Goal: Information Seeking & Learning: Check status

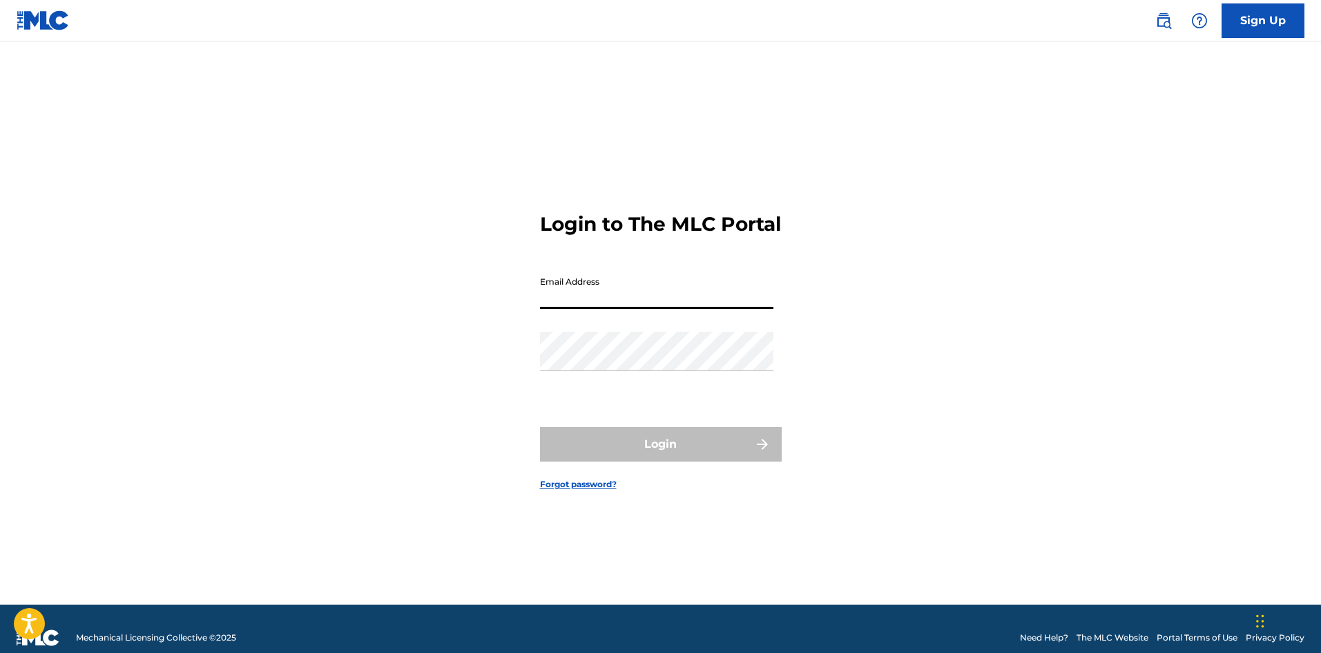
click at [652, 303] on input "Email Address" at bounding box center [656, 288] width 233 height 39
type input "[EMAIL_ADDRESS][DOMAIN_NAME]"
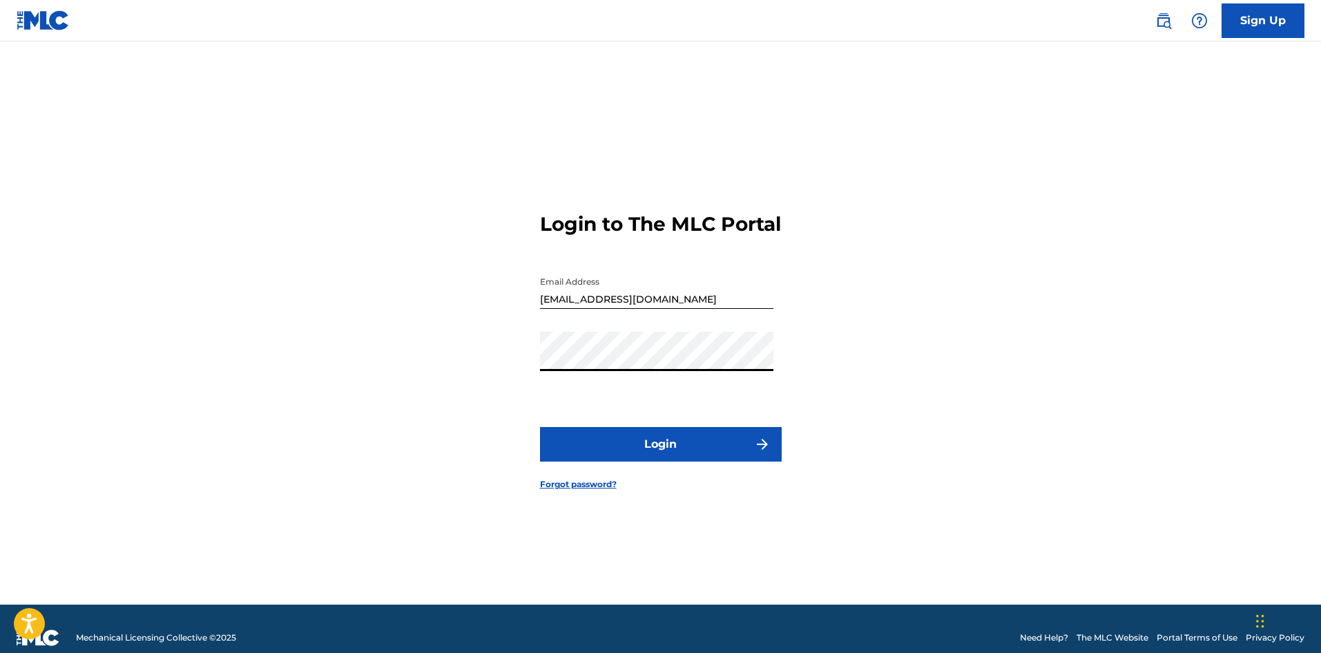
click at [681, 450] on button "Login" at bounding box center [661, 444] width 242 height 35
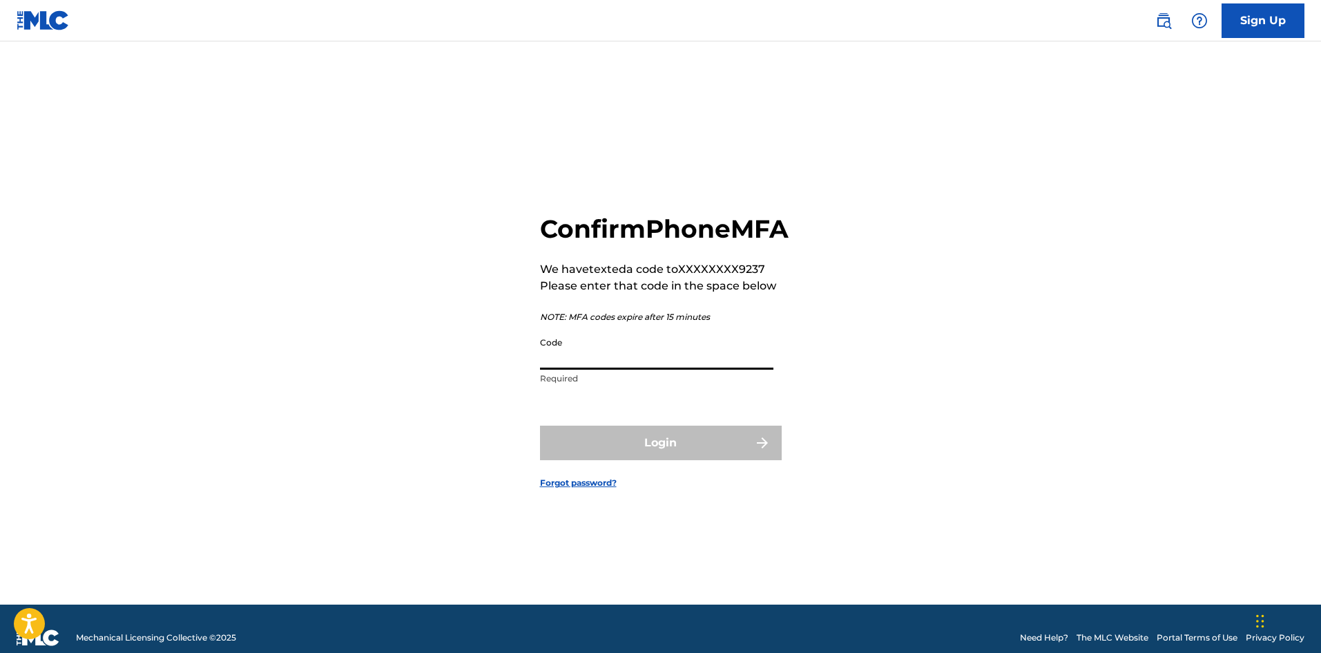
click at [593, 364] on input "Code" at bounding box center [656, 349] width 233 height 39
click at [641, 349] on input "Code" at bounding box center [656, 349] width 233 height 39
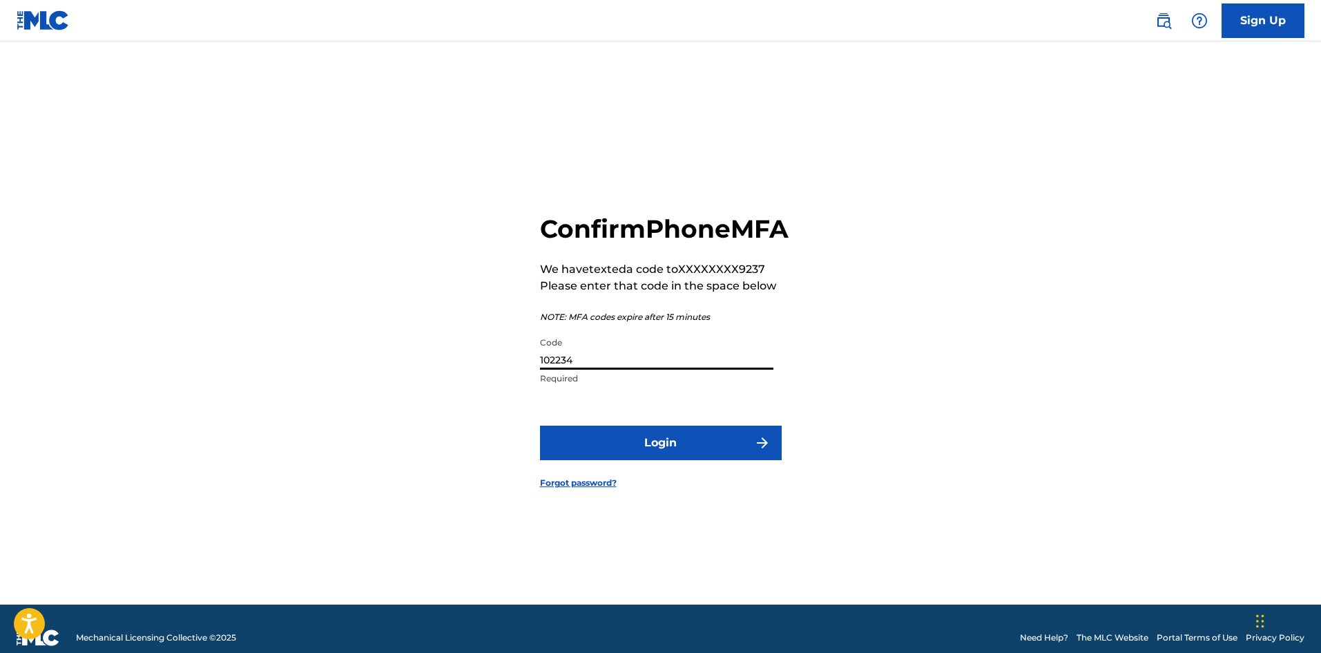
type input "102234"
click at [739, 456] on button "Login" at bounding box center [661, 442] width 242 height 35
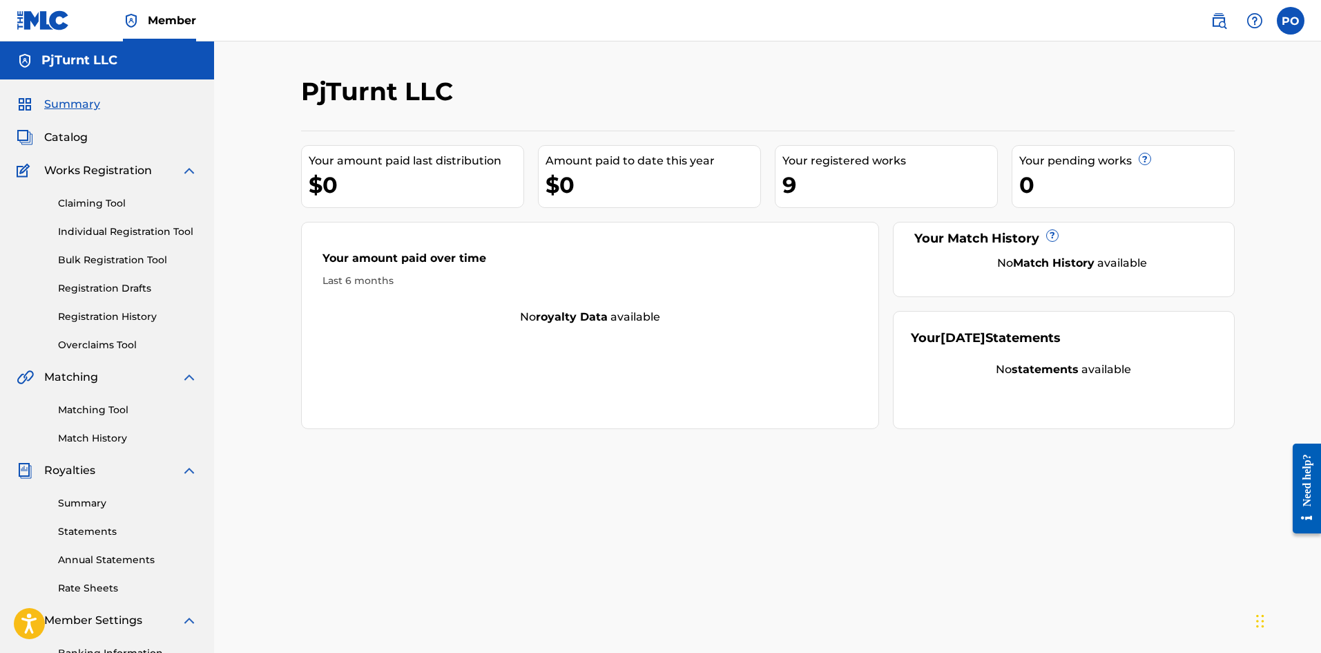
click at [153, 316] on link "Registration History" at bounding box center [127, 316] width 139 height 15
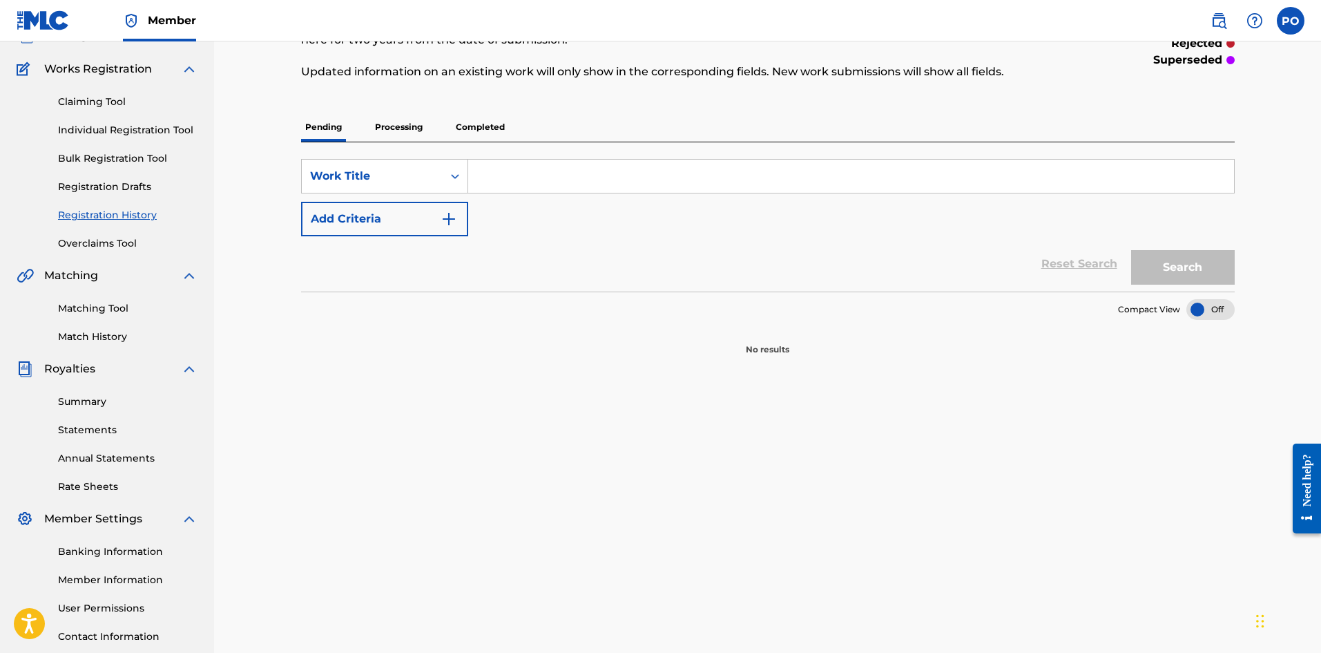
scroll to position [102, 0]
click at [403, 128] on p "Processing" at bounding box center [399, 126] width 56 height 29
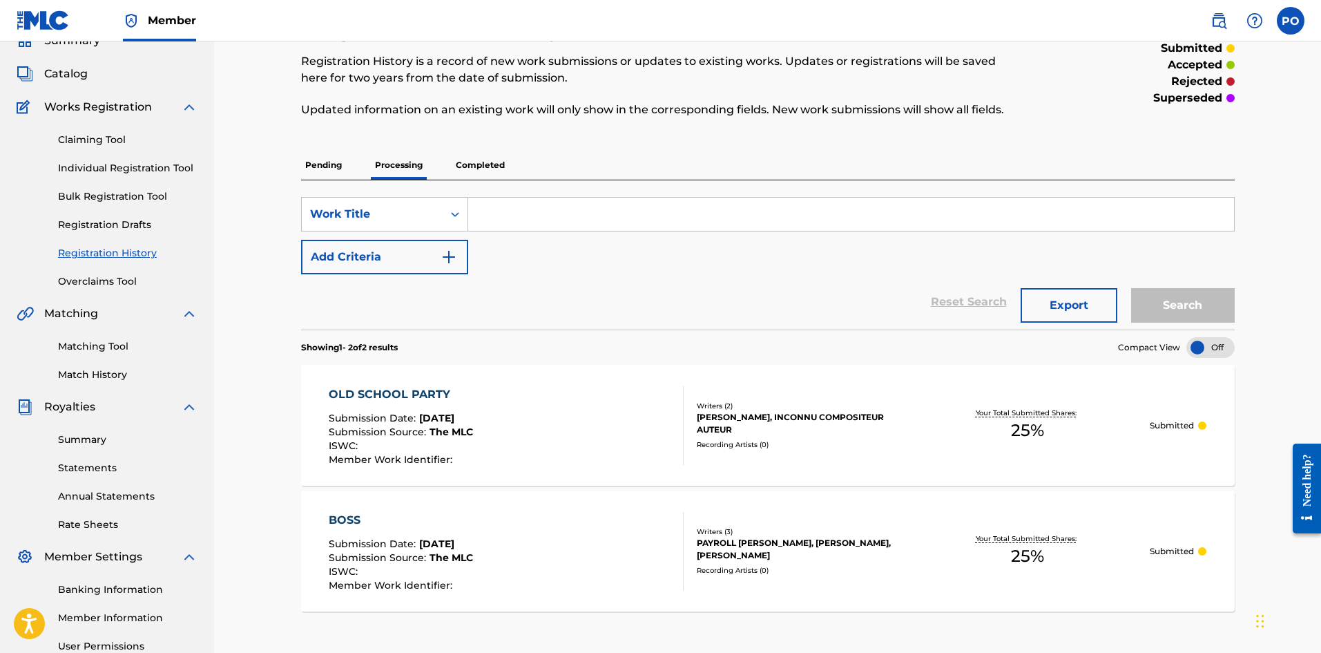
scroll to position [63, 0]
click at [476, 157] on p "Completed" at bounding box center [480, 165] width 57 height 29
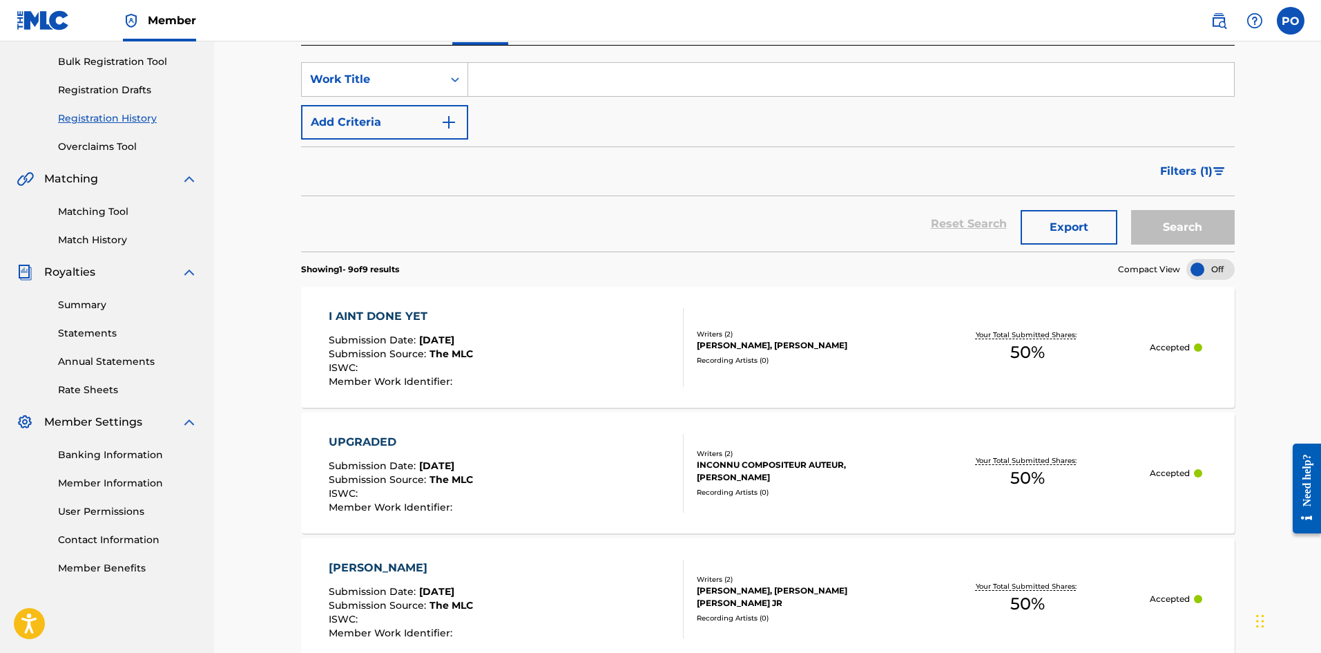
scroll to position [200, 0]
click at [119, 334] on link "Statements" at bounding box center [127, 331] width 139 height 15
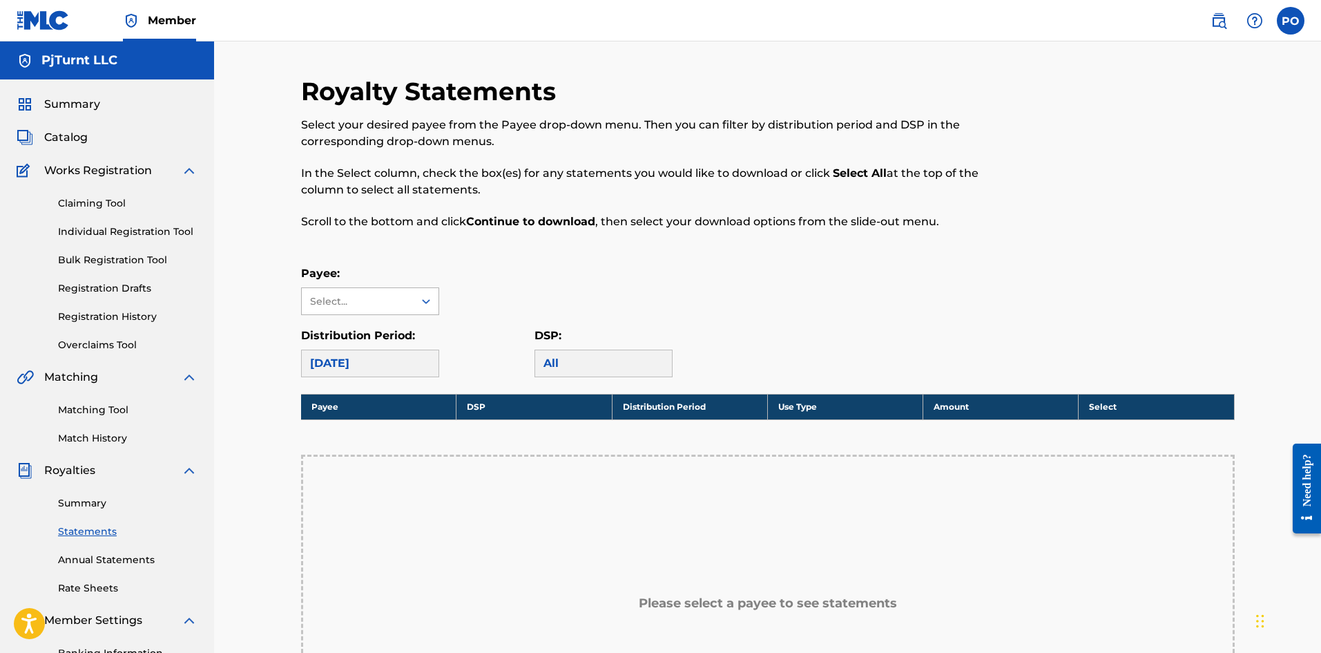
click at [407, 295] on div "Select..." at bounding box center [358, 301] width 112 height 26
click at [142, 403] on link "Matching Tool" at bounding box center [127, 410] width 139 height 15
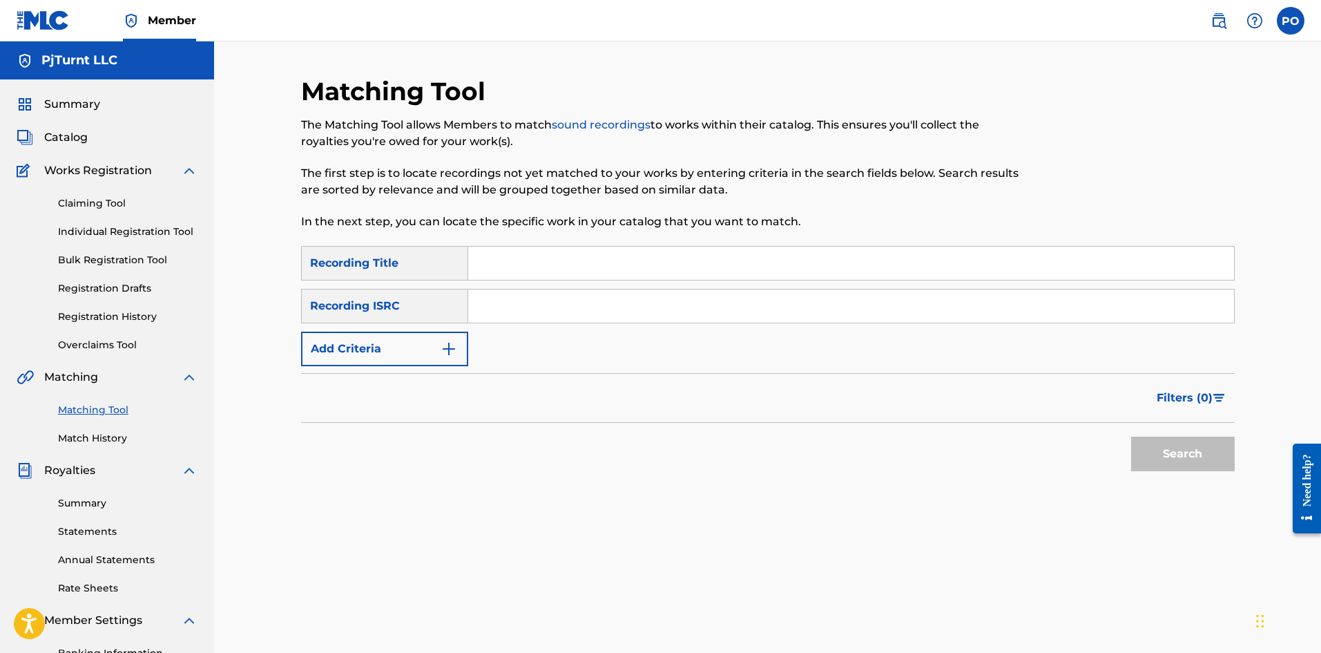
click at [136, 435] on link "Match History" at bounding box center [127, 438] width 139 height 15
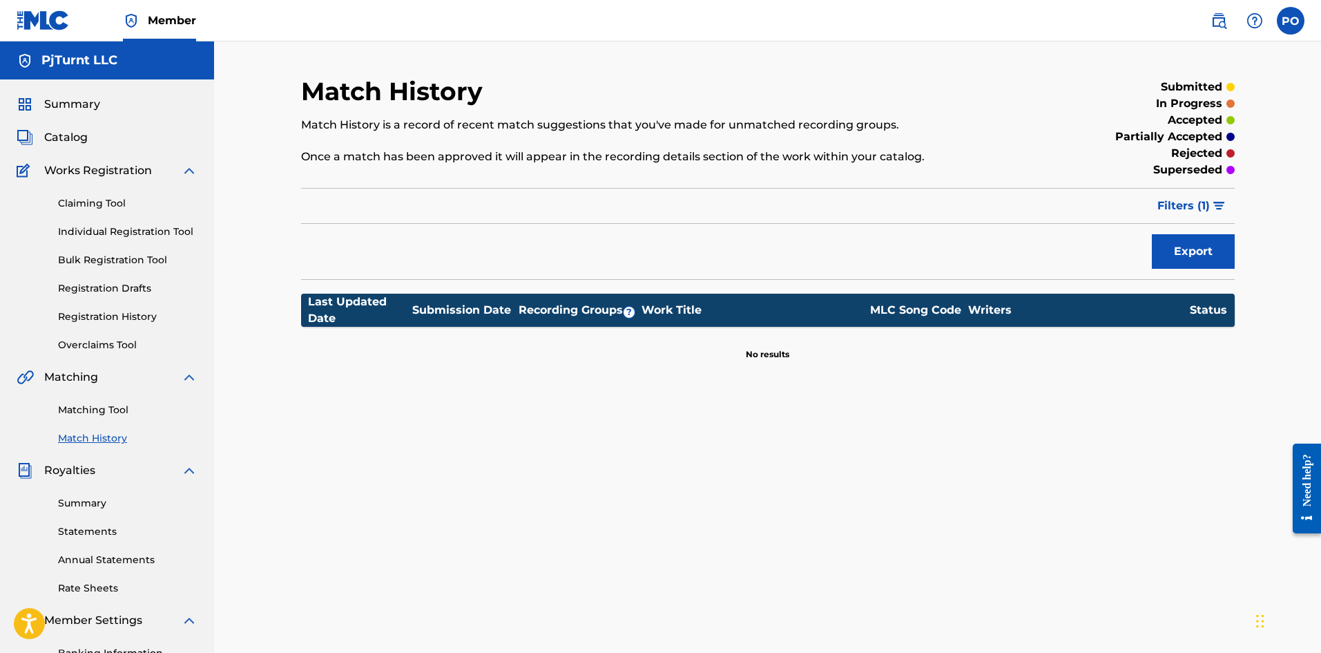
click at [115, 506] on link "Summary" at bounding box center [127, 503] width 139 height 15
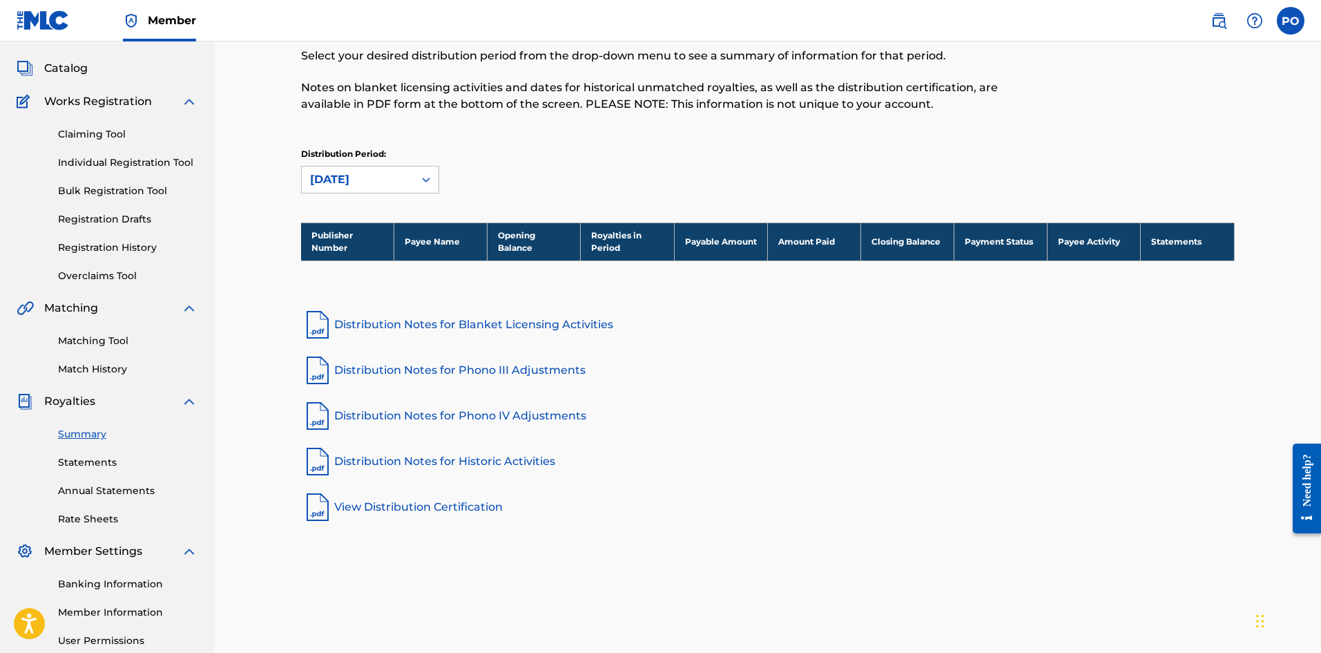
scroll to position [70, 0]
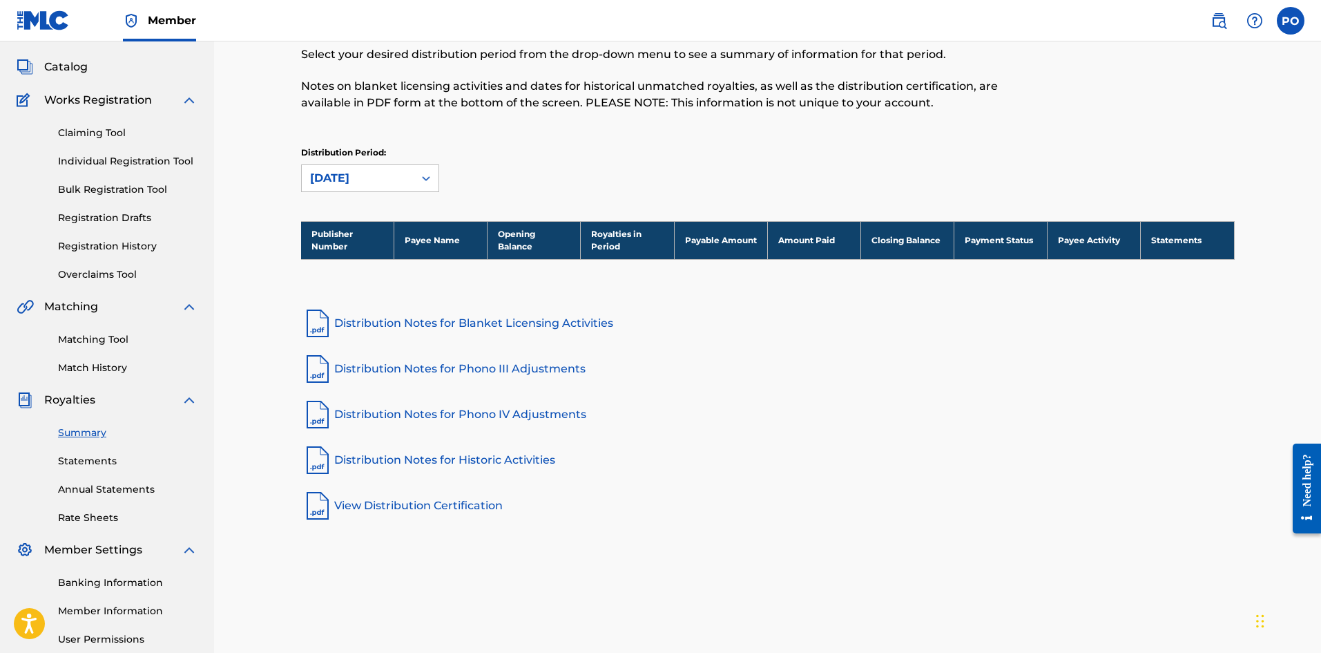
click at [102, 464] on link "Statements" at bounding box center [127, 461] width 139 height 15
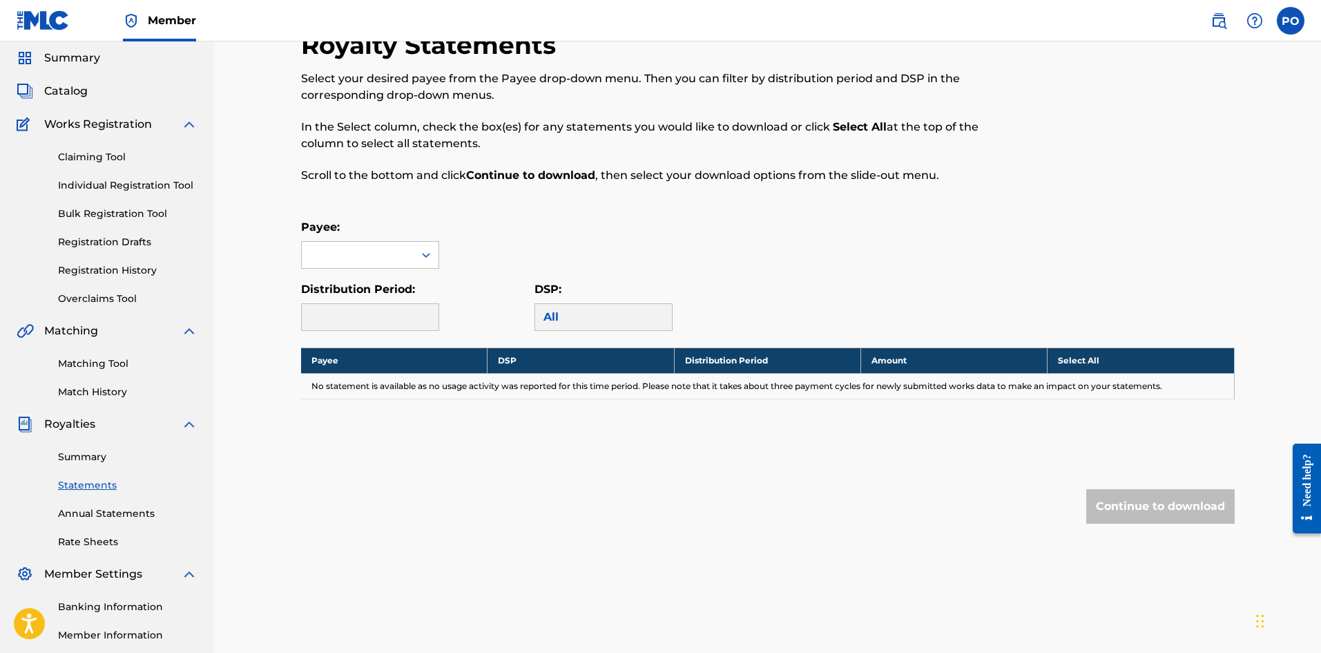
scroll to position [48, 0]
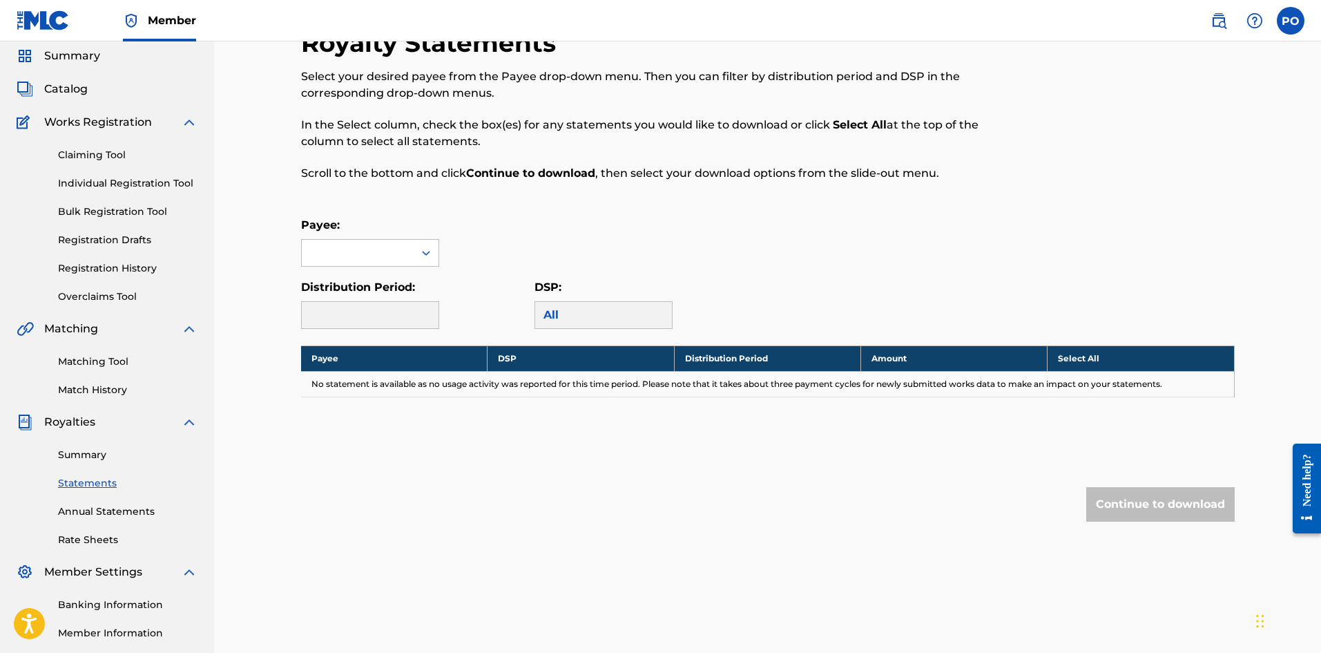
click at [99, 506] on link "Annual Statements" at bounding box center [127, 511] width 139 height 15
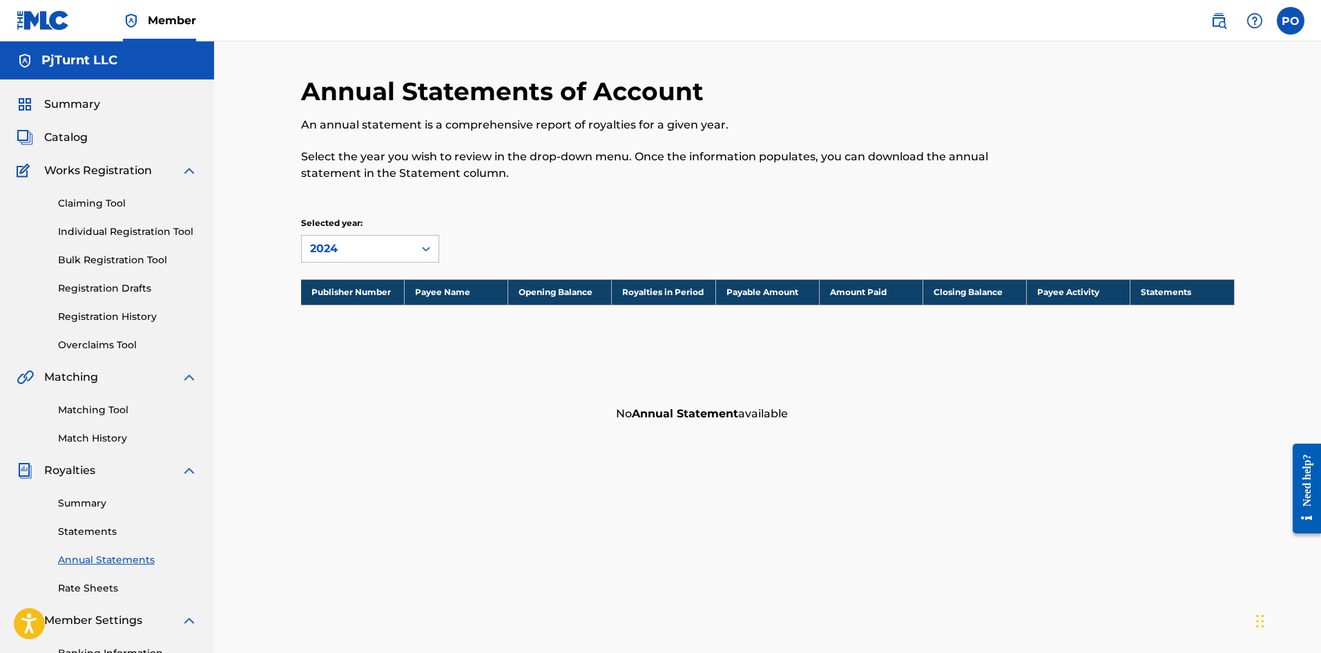
click at [104, 532] on link "Statements" at bounding box center [127, 531] width 139 height 15
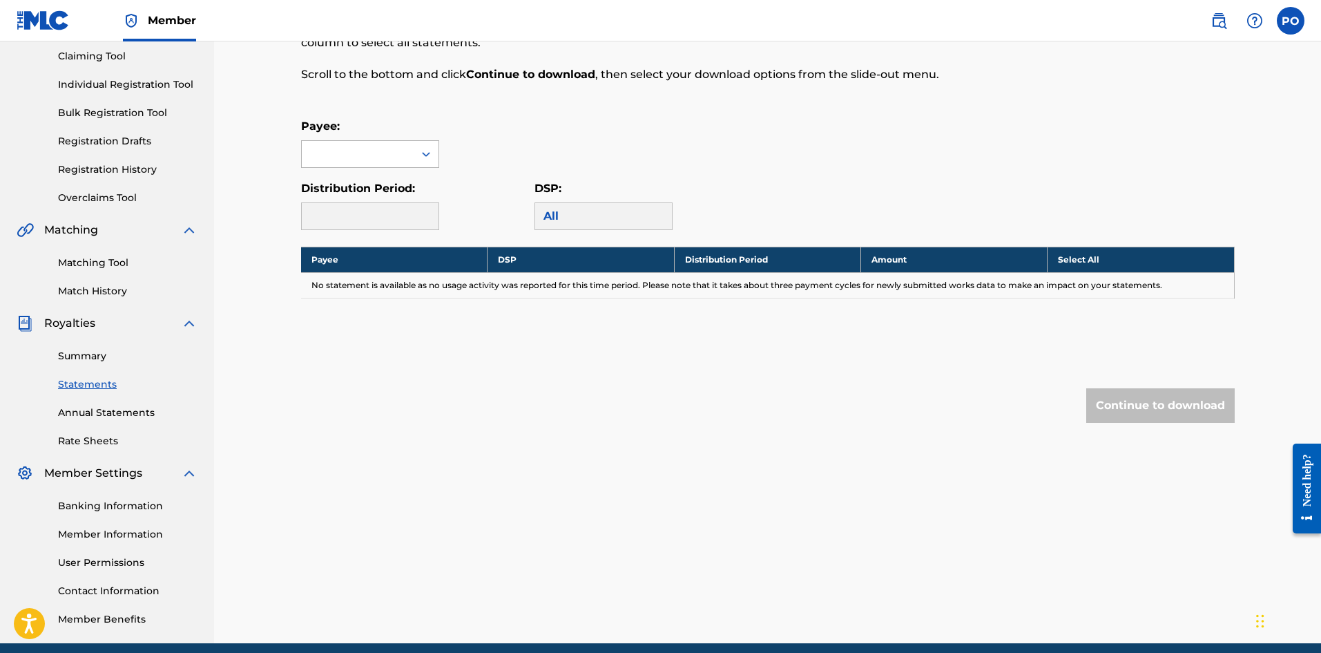
scroll to position [119, 0]
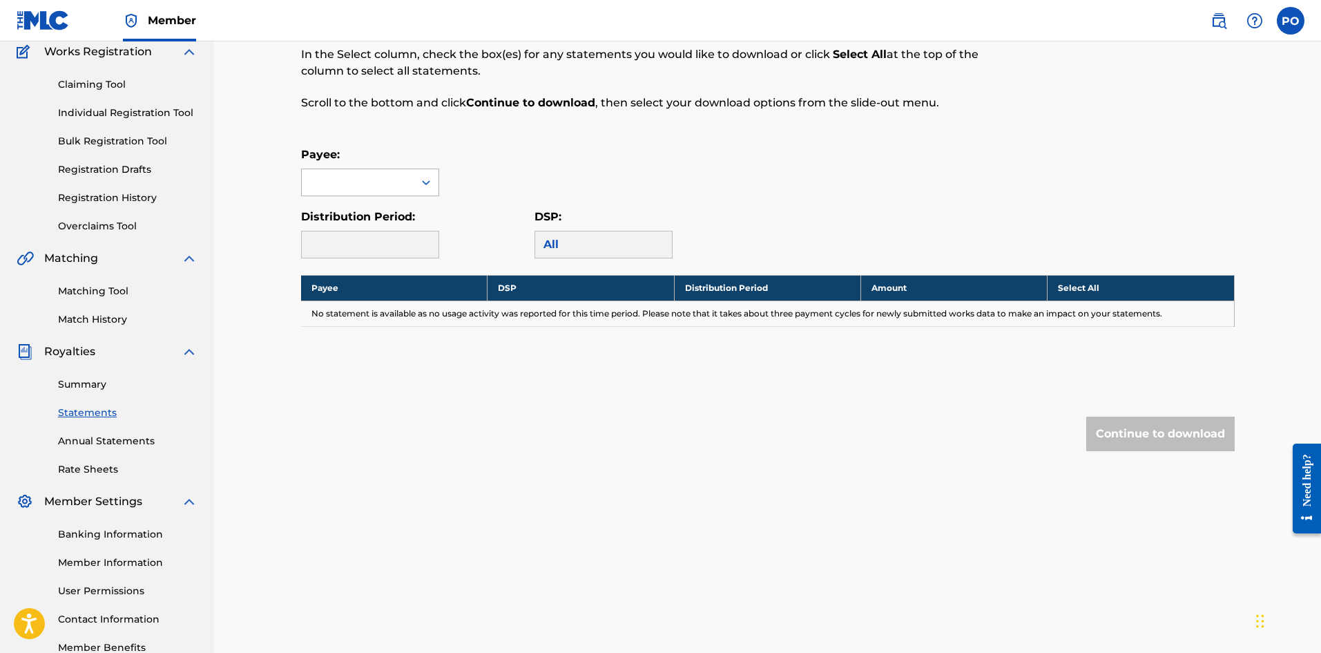
click at [385, 185] on div at bounding box center [358, 182] width 112 height 26
click at [391, 206] on div "No options" at bounding box center [370, 210] width 137 height 28
click at [424, 186] on icon at bounding box center [426, 182] width 14 height 14
click at [573, 240] on div "All" at bounding box center [604, 245] width 138 height 28
click at [403, 237] on div at bounding box center [370, 245] width 138 height 28
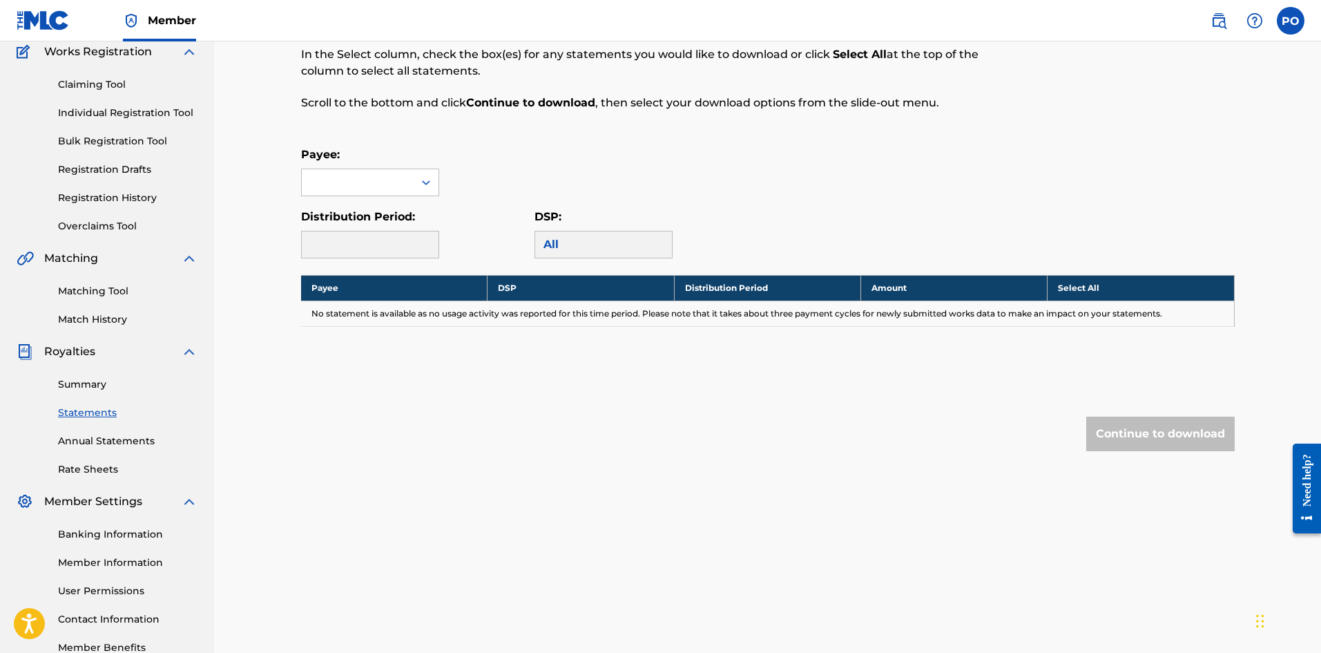
click at [403, 237] on div at bounding box center [370, 245] width 138 height 28
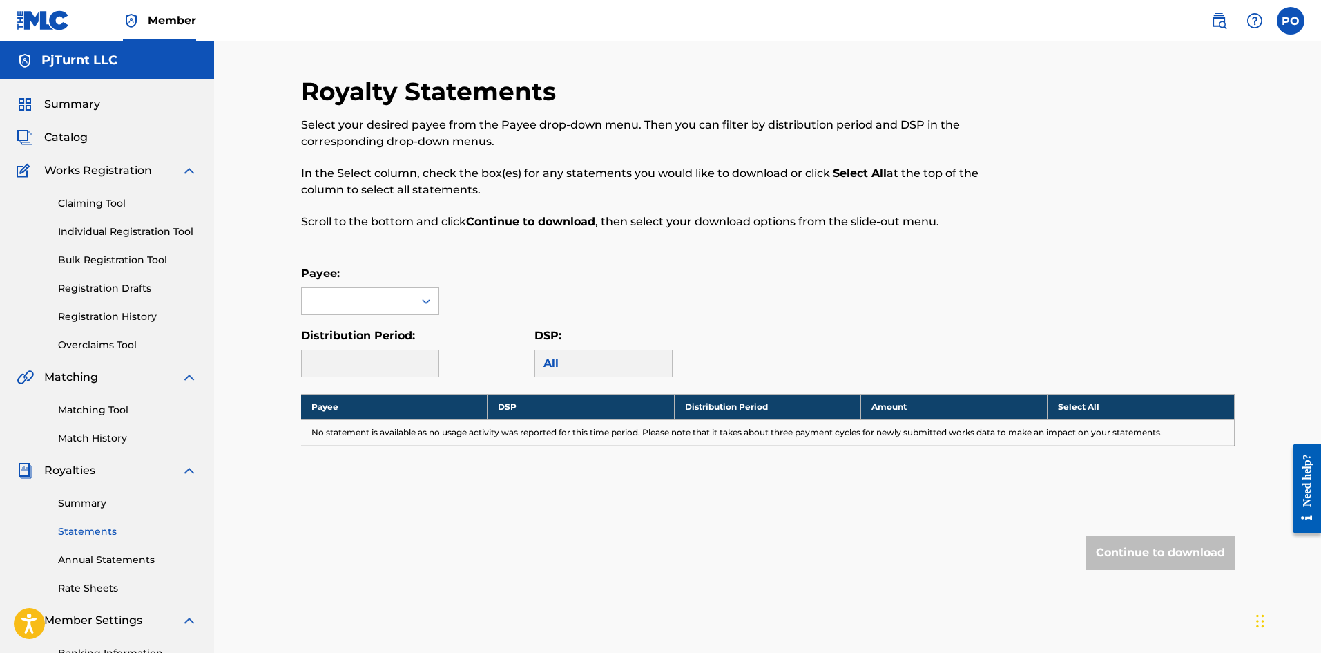
click at [399, 275] on p "Payee:" at bounding box center [370, 273] width 138 height 17
click at [405, 294] on div at bounding box center [358, 301] width 112 height 26
click at [396, 320] on div "No options" at bounding box center [370, 329] width 137 height 28
click at [233, 539] on div "Royalty Statements Select your desired payee from the Payee drop-down menu. The…" at bounding box center [767, 415] width 1107 height 749
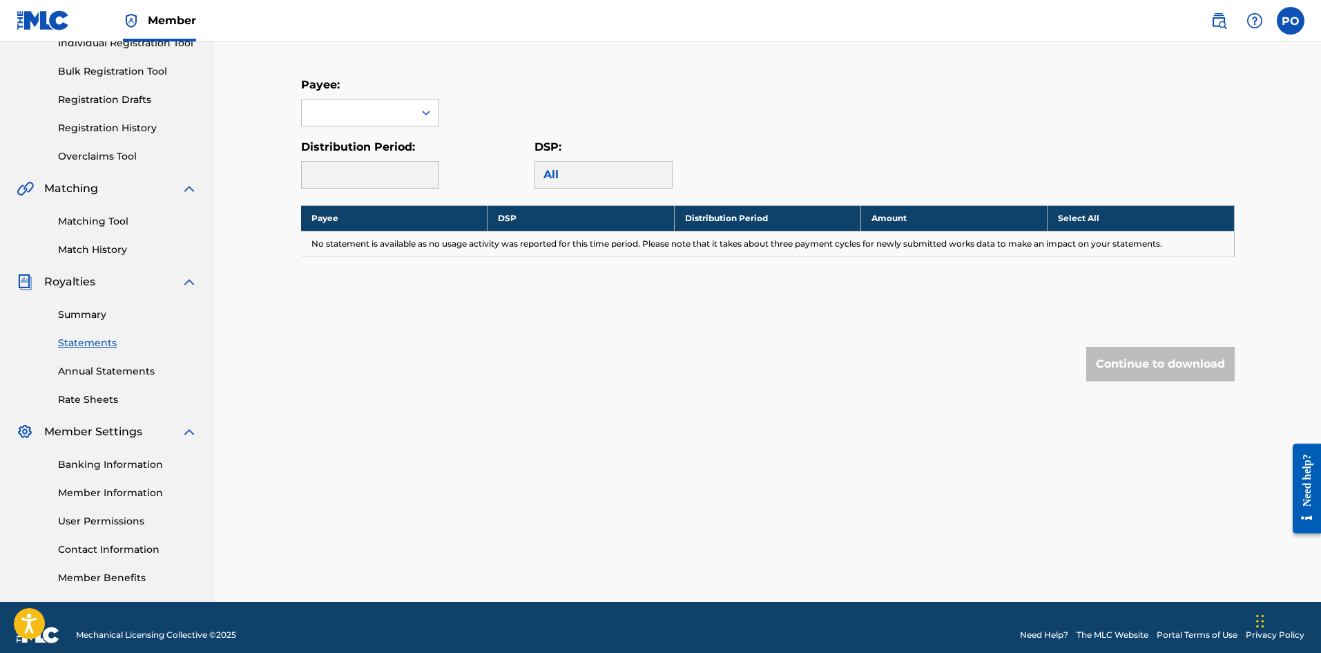
click at [99, 470] on link "Banking Information" at bounding box center [127, 464] width 139 height 15
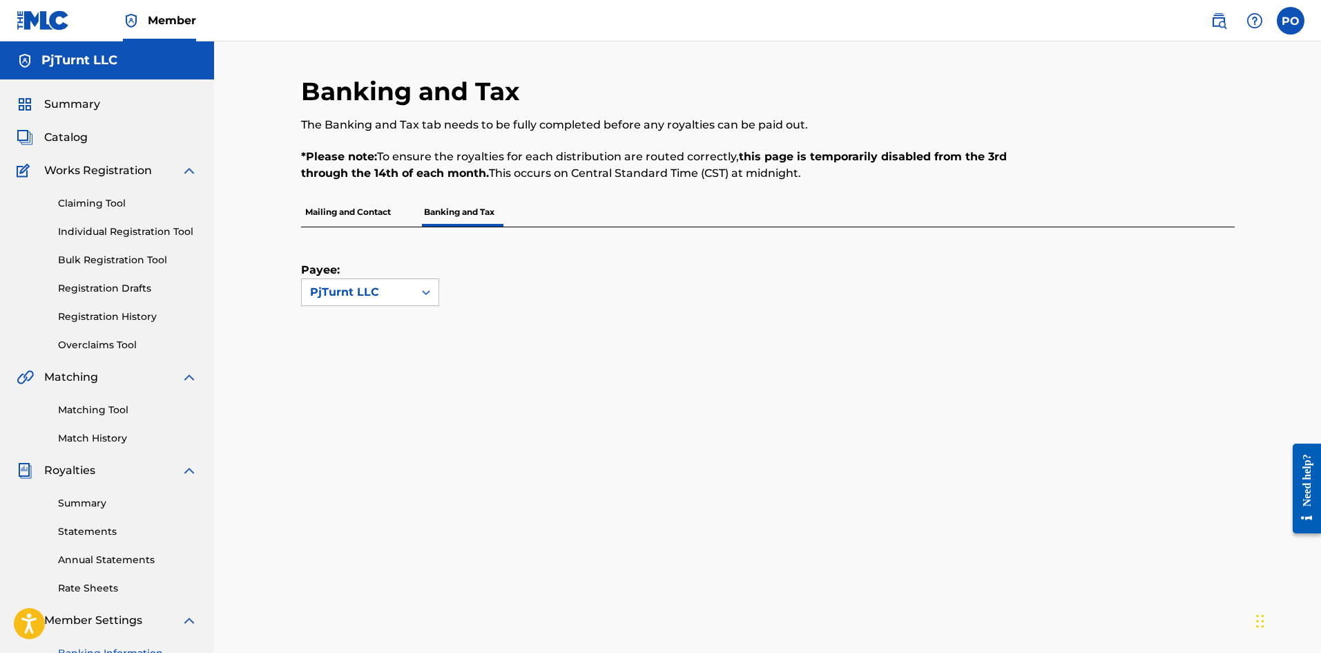
click at [102, 528] on link "Statements" at bounding box center [127, 531] width 139 height 15
